Goal: Information Seeking & Learning: Learn about a topic

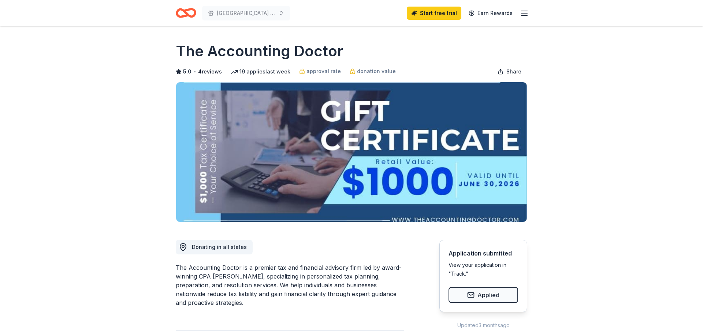
click at [188, 14] on icon "Home" at bounding box center [186, 12] width 20 height 17
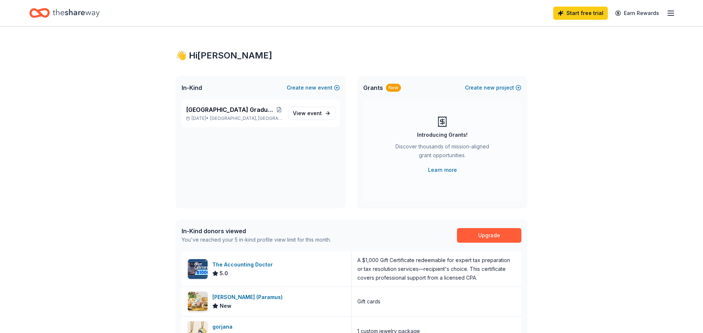
click at [575, 140] on div "👋 Hi Theresa In-Kind Create new event Waldwick High School Graduation Ball/Annu…" at bounding box center [351, 281] width 703 height 511
click at [445, 170] on link "Learn more" at bounding box center [442, 170] width 29 height 9
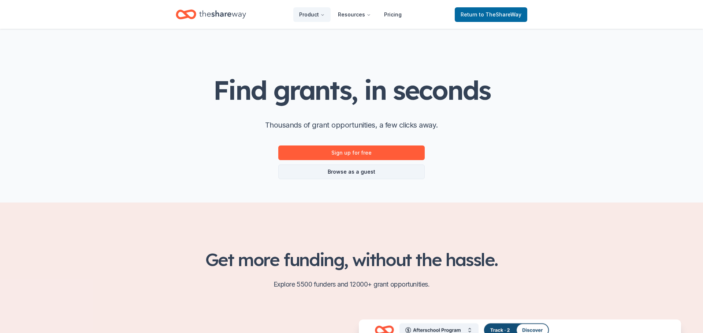
click at [375, 173] on link "Browse as a guest" at bounding box center [351, 172] width 146 height 15
click at [352, 171] on link "Browse as a guest" at bounding box center [351, 172] width 146 height 15
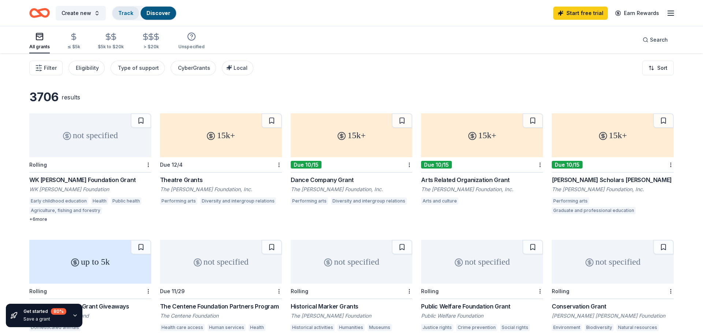
click at [123, 14] on link "Track" at bounding box center [125, 13] width 15 height 6
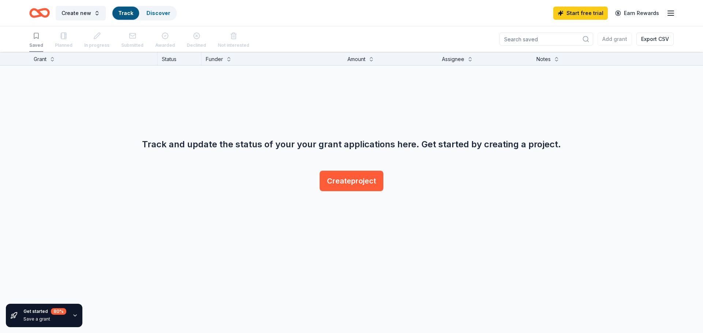
click at [41, 15] on icon "Home" at bounding box center [42, 12] width 11 height 7
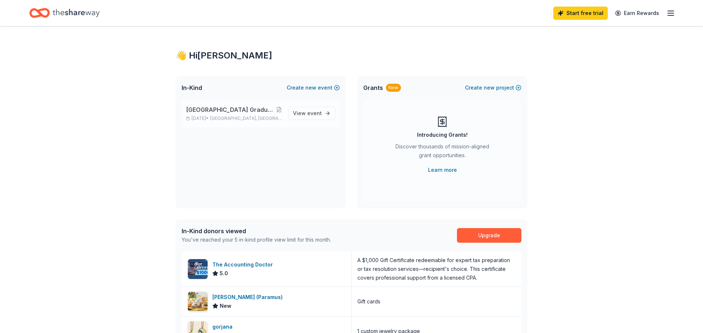
click at [220, 111] on span "[GEOGRAPHIC_DATA] Graduation Ball/Annual Fashion Show 2026" at bounding box center [230, 109] width 89 height 9
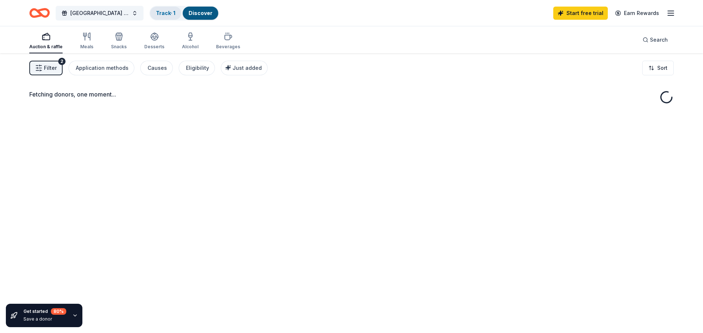
click at [164, 14] on link "Track · 1" at bounding box center [165, 13] width 19 height 6
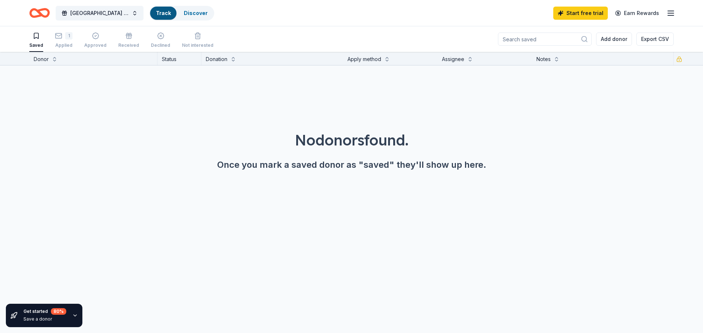
click at [164, 14] on link "Track" at bounding box center [163, 13] width 15 height 6
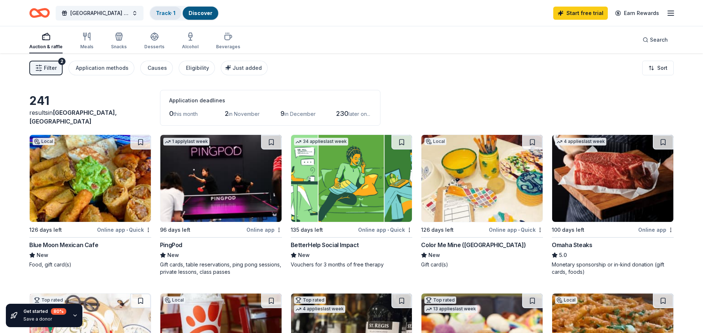
click at [169, 11] on link "Track · 1" at bounding box center [165, 13] width 19 height 6
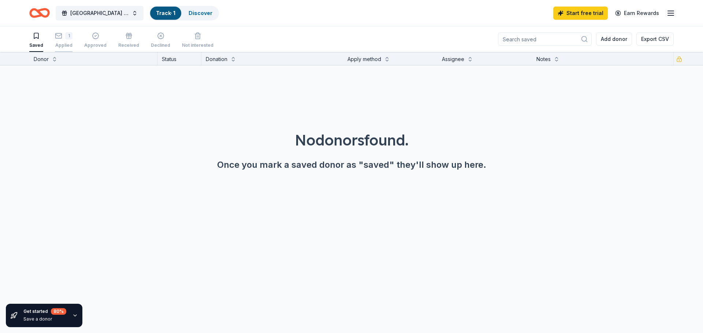
click at [64, 41] on div "1 Applied" at bounding box center [64, 40] width 18 height 16
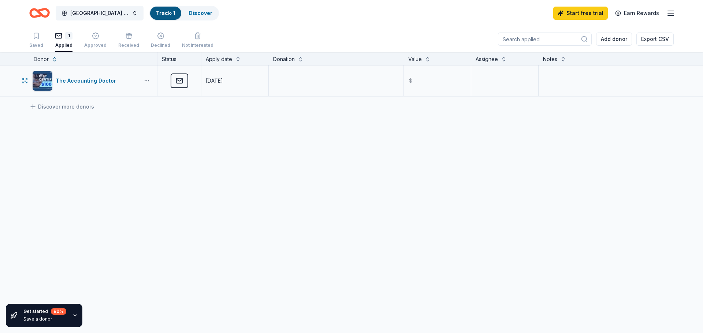
click at [146, 81] on button "button" at bounding box center [146, 81] width 15 height 6
click at [22, 81] on icon "button" at bounding box center [25, 81] width 6 height 6
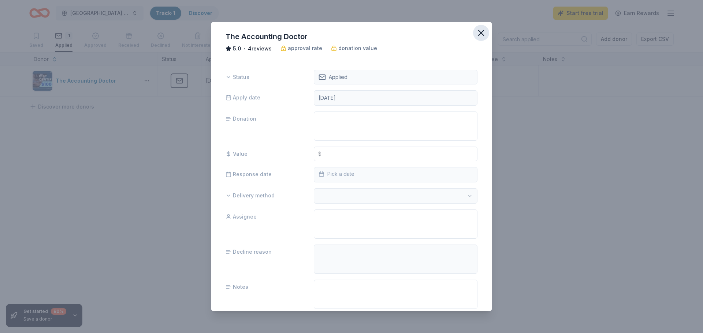
click at [481, 33] on icon "button" at bounding box center [480, 32] width 5 height 5
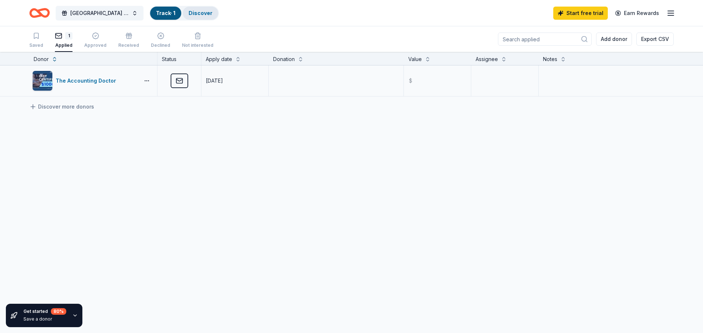
click at [203, 12] on link "Discover" at bounding box center [200, 13] width 24 height 6
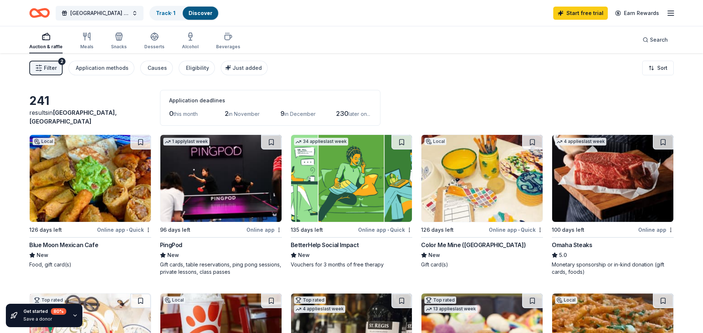
click at [179, 247] on div "PingPod" at bounding box center [171, 245] width 22 height 9
click at [438, 91] on div "241 results in Waldwick, NJ Application deadlines 0 this month 2 in November 9 …" at bounding box center [351, 108] width 644 height 36
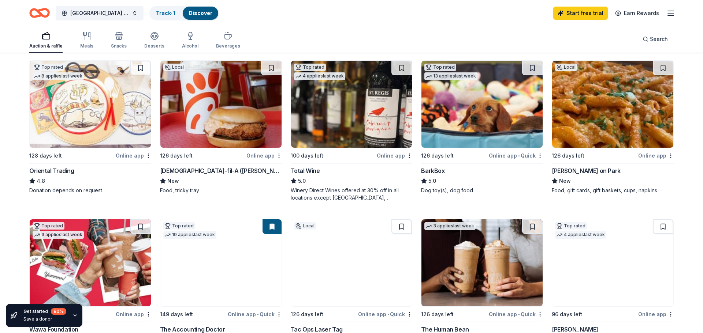
scroll to position [234, 0]
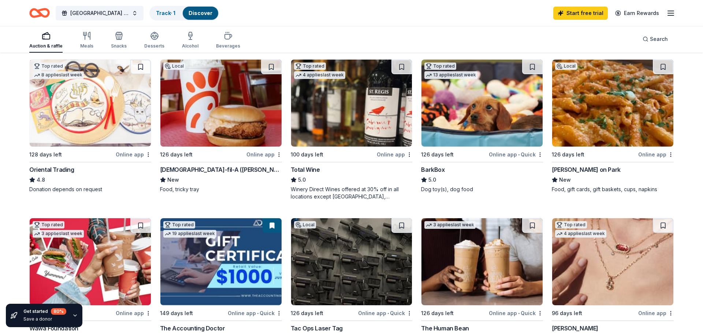
click at [206, 172] on div "Chick-fil-A (Ramsey)" at bounding box center [221, 169] width 122 height 9
click at [702, 218] on div "241 results in Waldwick, NJ Application deadlines 0 this month 2 in November 9 …" at bounding box center [351, 324] width 703 height 1010
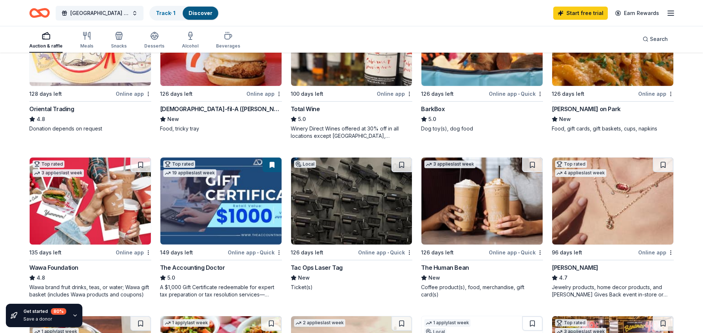
scroll to position [337, 0]
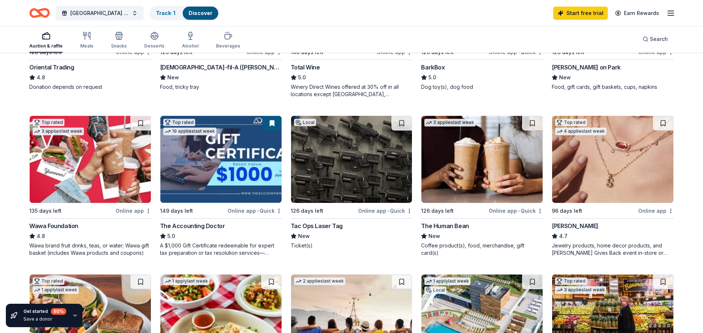
click at [337, 227] on div "Tac Ops Laser Tag" at bounding box center [317, 226] width 52 height 9
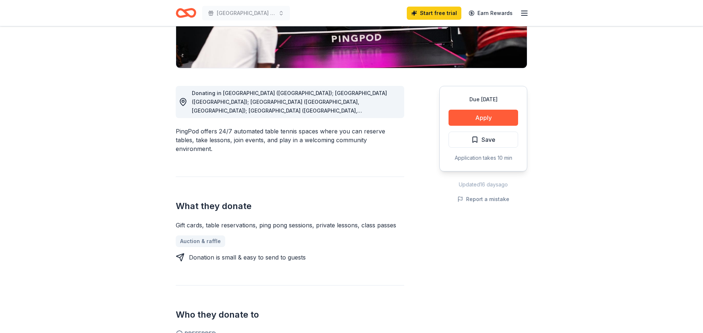
scroll to position [152, 0]
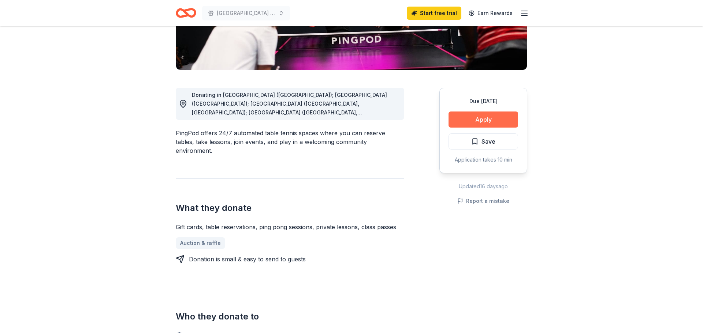
click at [485, 123] on button "Apply" at bounding box center [483, 120] width 70 height 16
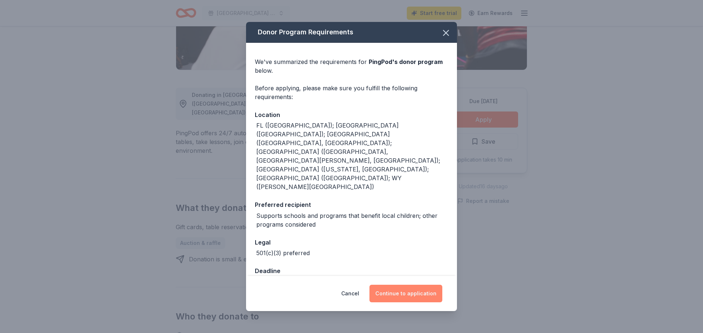
click at [418, 285] on button "Continue to application" at bounding box center [405, 294] width 73 height 18
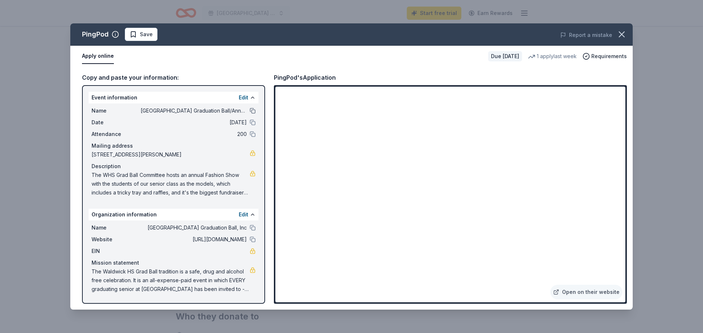
click at [252, 111] on button at bounding box center [253, 111] width 6 height 6
click at [251, 226] on button at bounding box center [253, 228] width 6 height 6
click at [252, 122] on button at bounding box center [253, 123] width 6 height 6
click at [252, 134] on button at bounding box center [253, 134] width 6 height 6
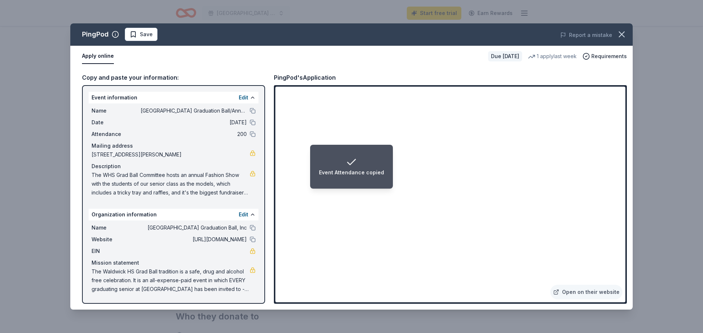
click at [209, 181] on span "The WHS Grad Ball Committee hosts an annual Fashion Show with the students of o…" at bounding box center [170, 184] width 158 height 26
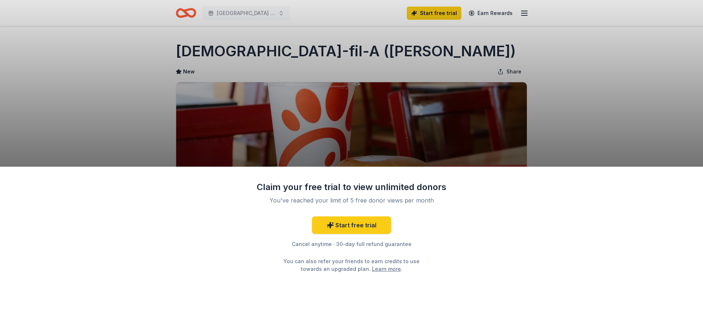
click at [592, 99] on div "Claim your free trial to view unlimited donors You've reached your limit of 5 f…" at bounding box center [351, 166] width 703 height 333
click at [547, 142] on div "Claim your free trial to view unlimited donors You've reached your limit of 5 f…" at bounding box center [351, 166] width 703 height 333
click at [553, 117] on div "Claim your free trial to view unlimited donors You've reached your limit of 5 f…" at bounding box center [351, 166] width 703 height 333
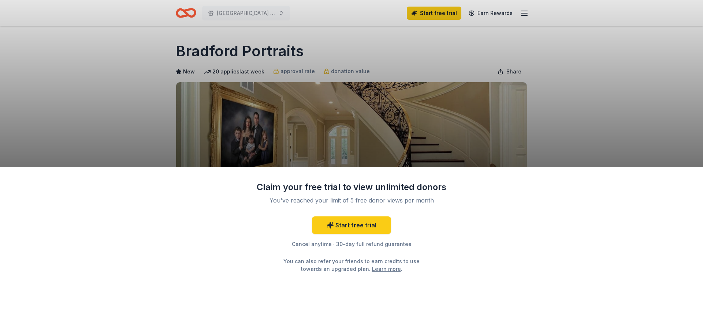
click at [225, 14] on div "Claim your free trial to view unlimited donors You've reached your limit of 5 f…" at bounding box center [351, 166] width 703 height 333
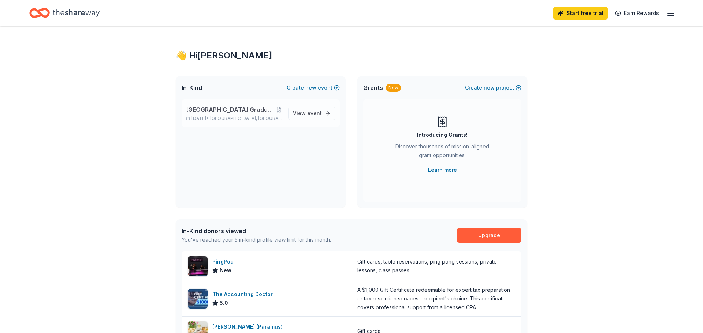
click at [219, 114] on span "[GEOGRAPHIC_DATA] Graduation Ball/Annual Fashion Show 2026" at bounding box center [230, 109] width 89 height 9
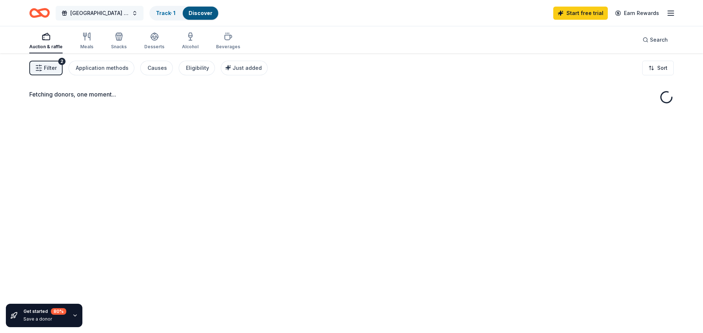
click at [90, 15] on span "[GEOGRAPHIC_DATA] Graduation Ball/Annual Fashion Show 2026" at bounding box center [99, 13] width 59 height 9
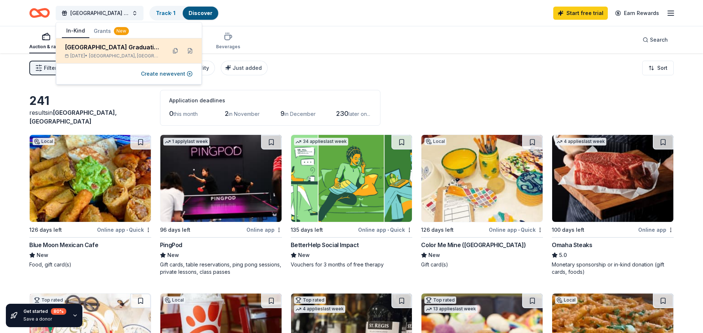
click at [110, 55] on span "Waldwick, NJ" at bounding box center [125, 56] width 72 height 6
click at [190, 51] on button at bounding box center [190, 51] width 12 height 12
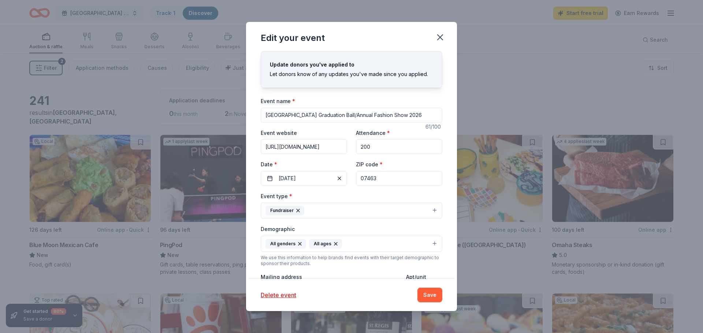
scroll to position [0, 0]
click at [340, 152] on input "https://sites.google.com/view/waldwickhsgradball" at bounding box center [304, 146] width 86 height 15
drag, startPoint x: 265, startPoint y: 145, endPoint x: 354, endPoint y: 145, distance: 88.9
click at [354, 145] on div "Event website https://sites.google.com/view/waldwickhsgradball Attendance * 200…" at bounding box center [352, 156] width 182 height 57
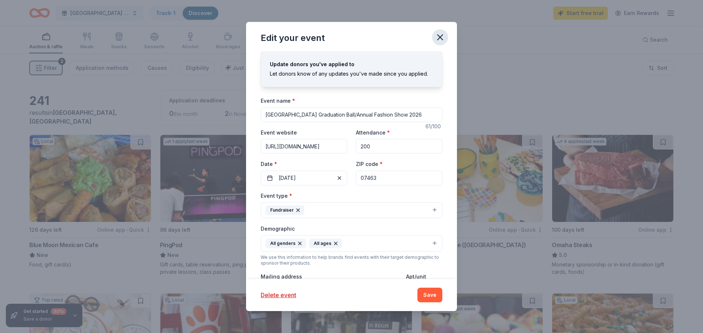
scroll to position [0, 0]
click at [439, 38] on icon "button" at bounding box center [439, 37] width 5 height 5
